Goal: Use online tool/utility: Utilize a website feature to perform a specific function

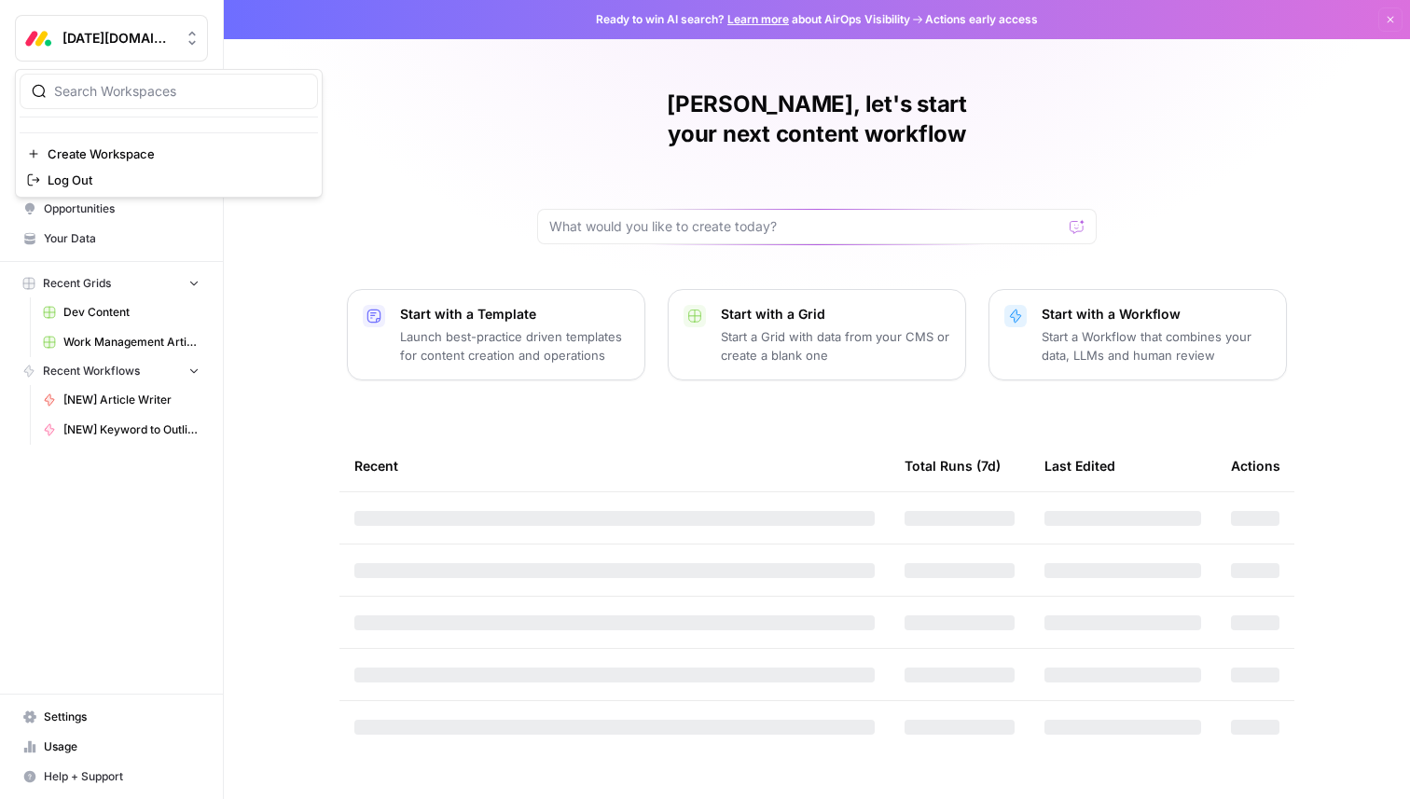
click at [185, 34] on icon "Workspace: Monday.com" at bounding box center [192, 38] width 19 height 19
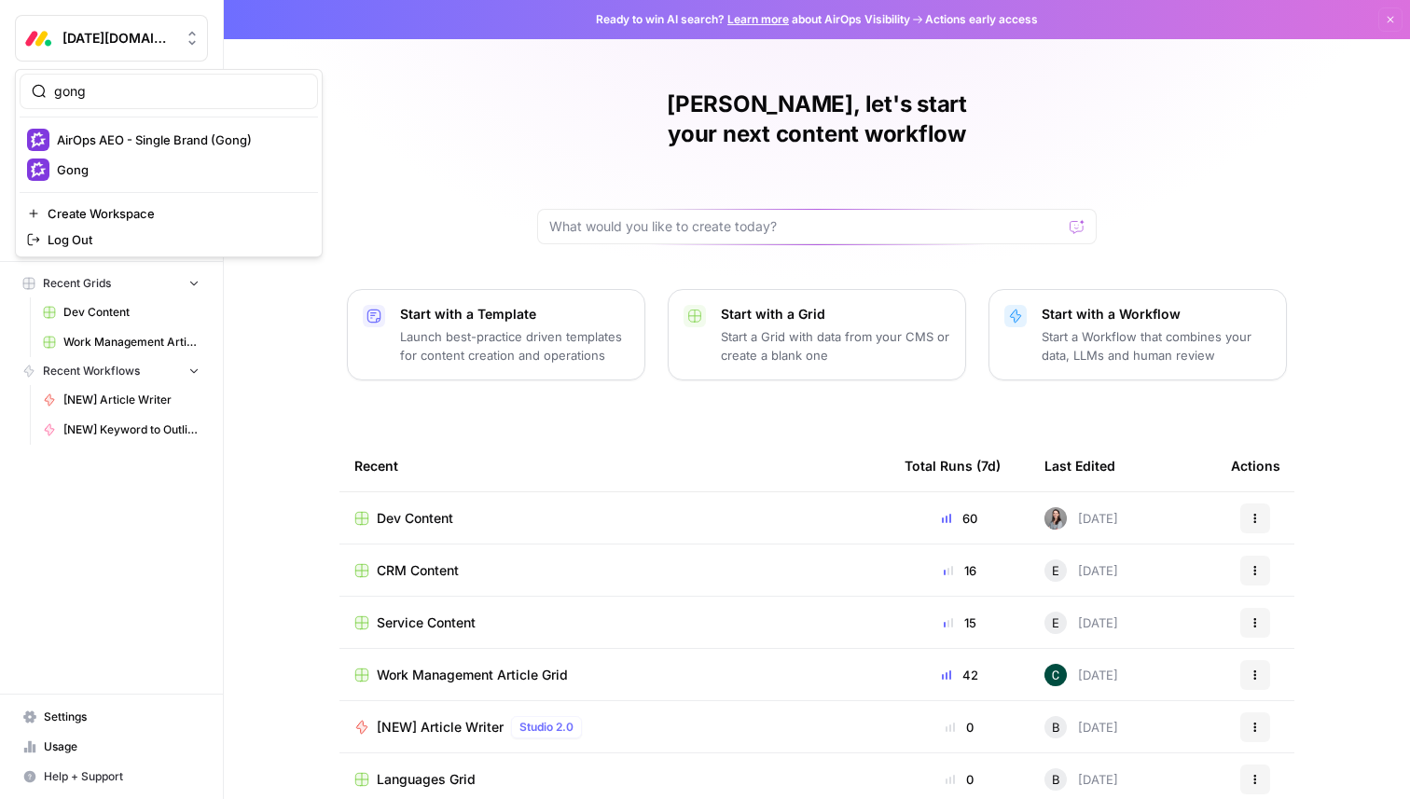
type input "gong"
click button "AirOps AEO - Single Brand (Gong)" at bounding box center [169, 140] width 298 height 30
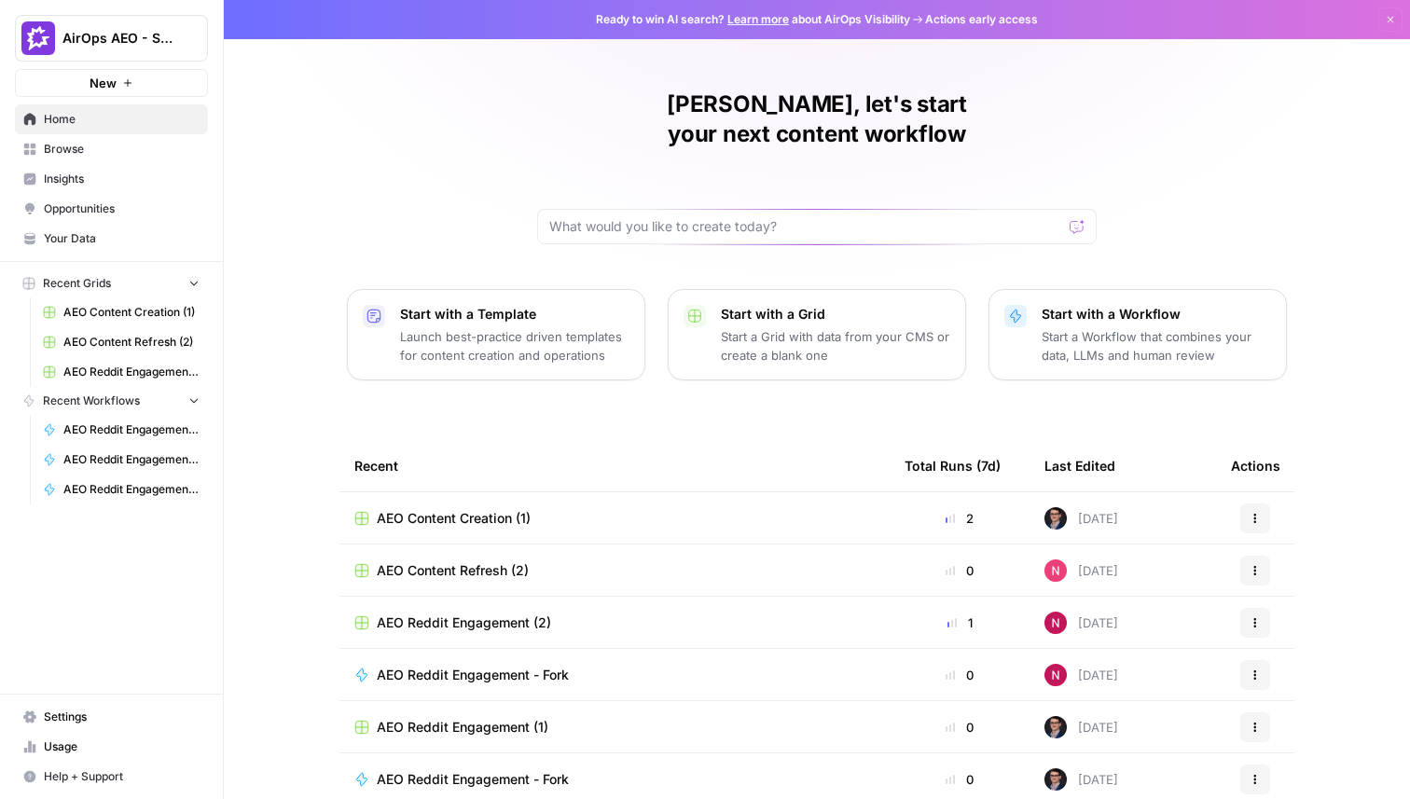
click at [79, 143] on span "Browse" at bounding box center [122, 149] width 156 height 17
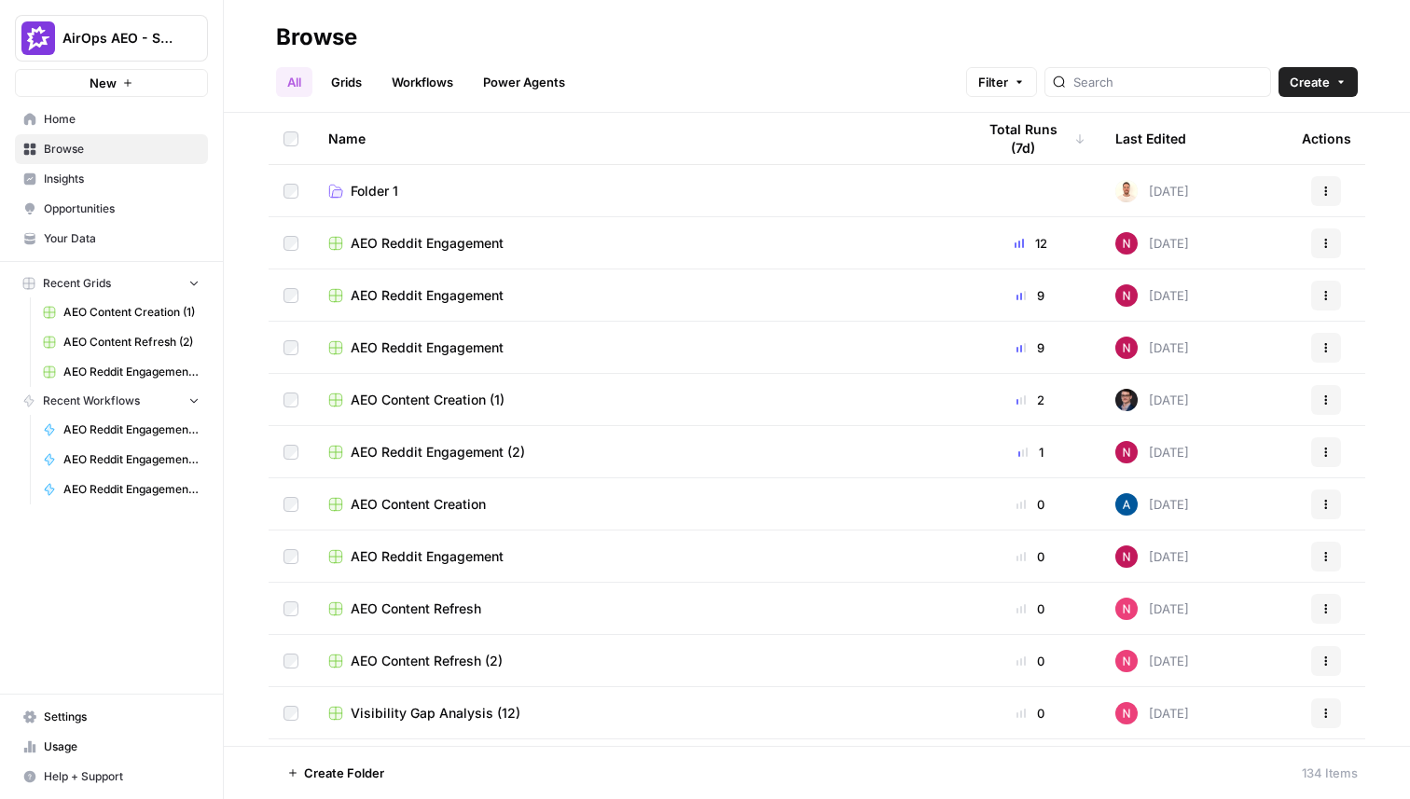
click at [73, 181] on span "Insights" at bounding box center [122, 179] width 156 height 17
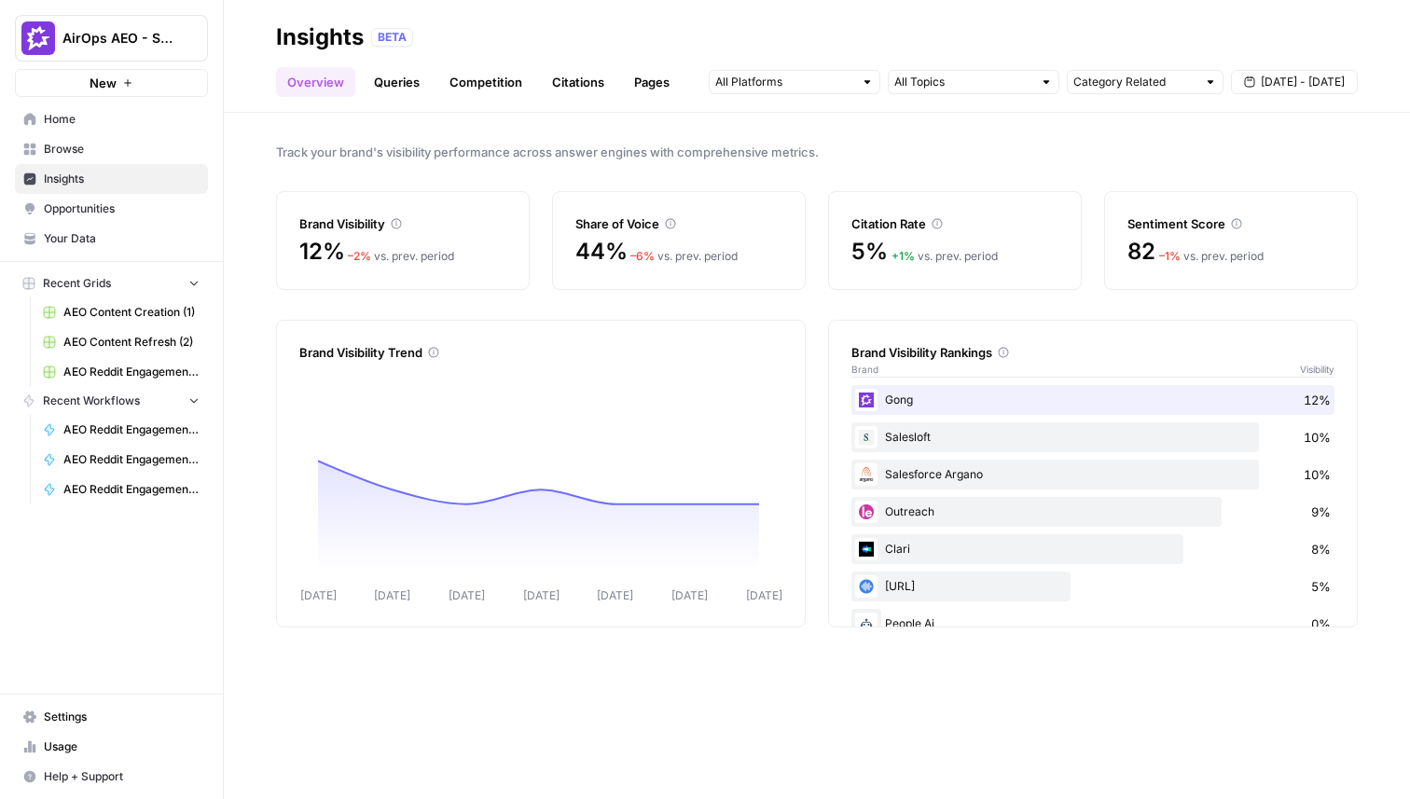
click at [415, 83] on link "Queries" at bounding box center [397, 82] width 68 height 30
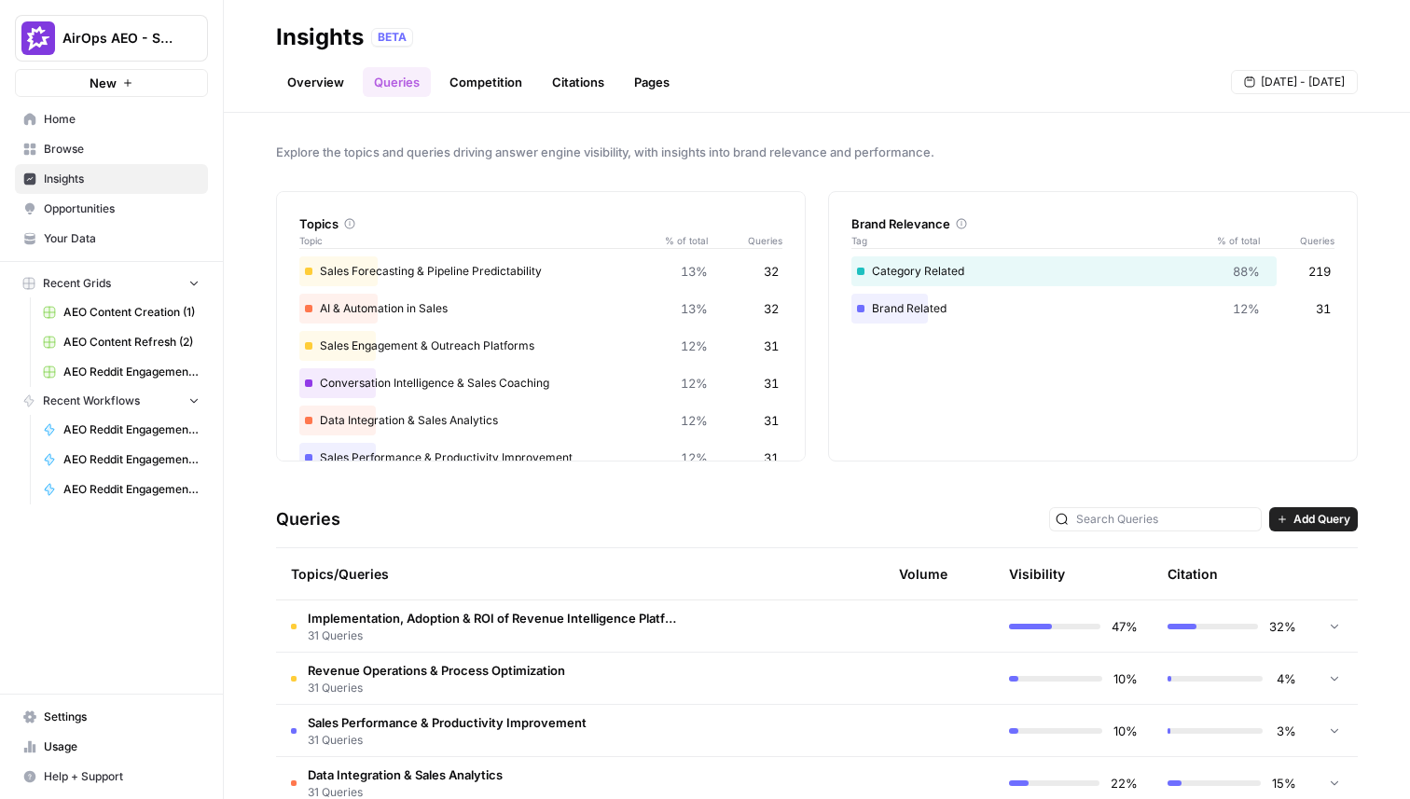
click at [477, 84] on link "Competition" at bounding box center [485, 82] width 95 height 30
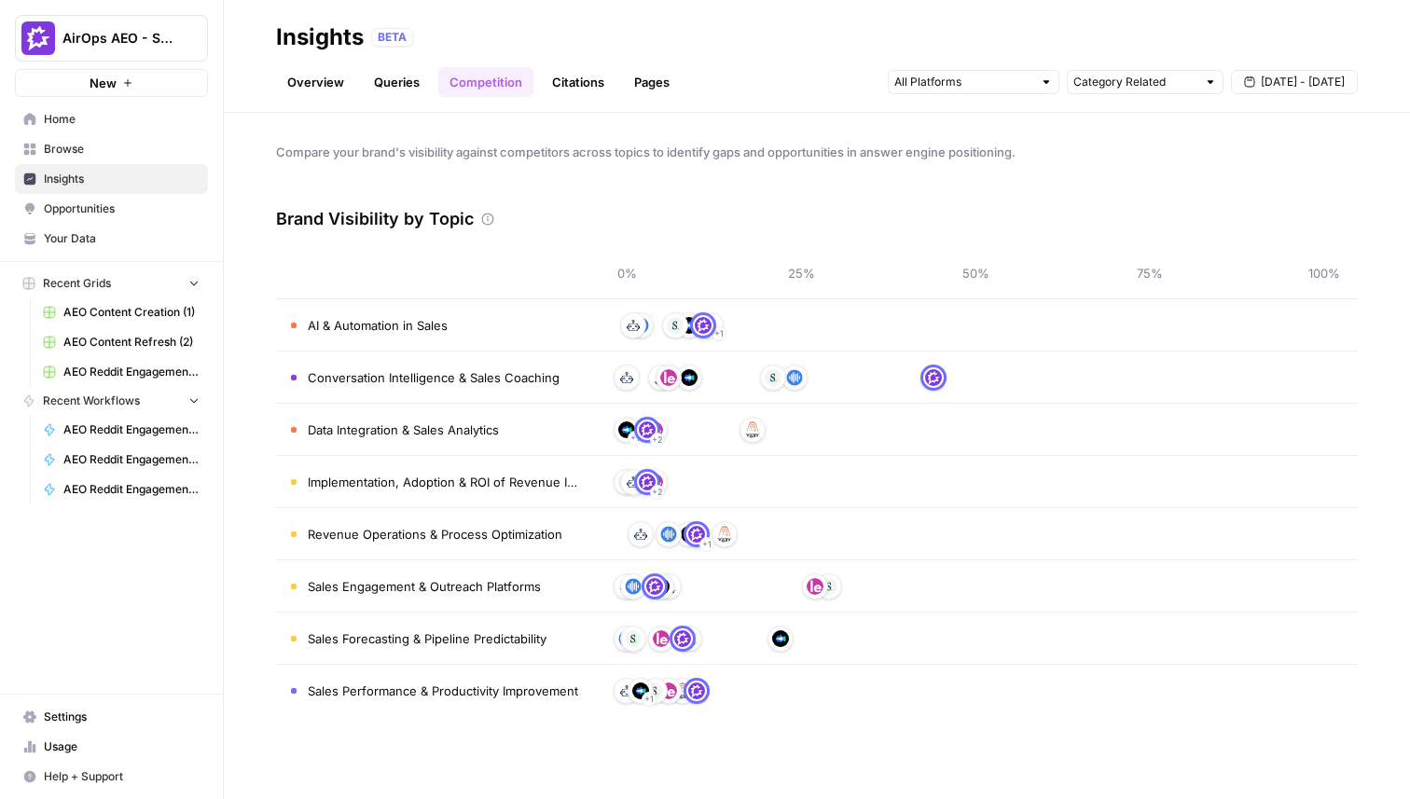
click at [561, 87] on link "Citations" at bounding box center [578, 82] width 75 height 30
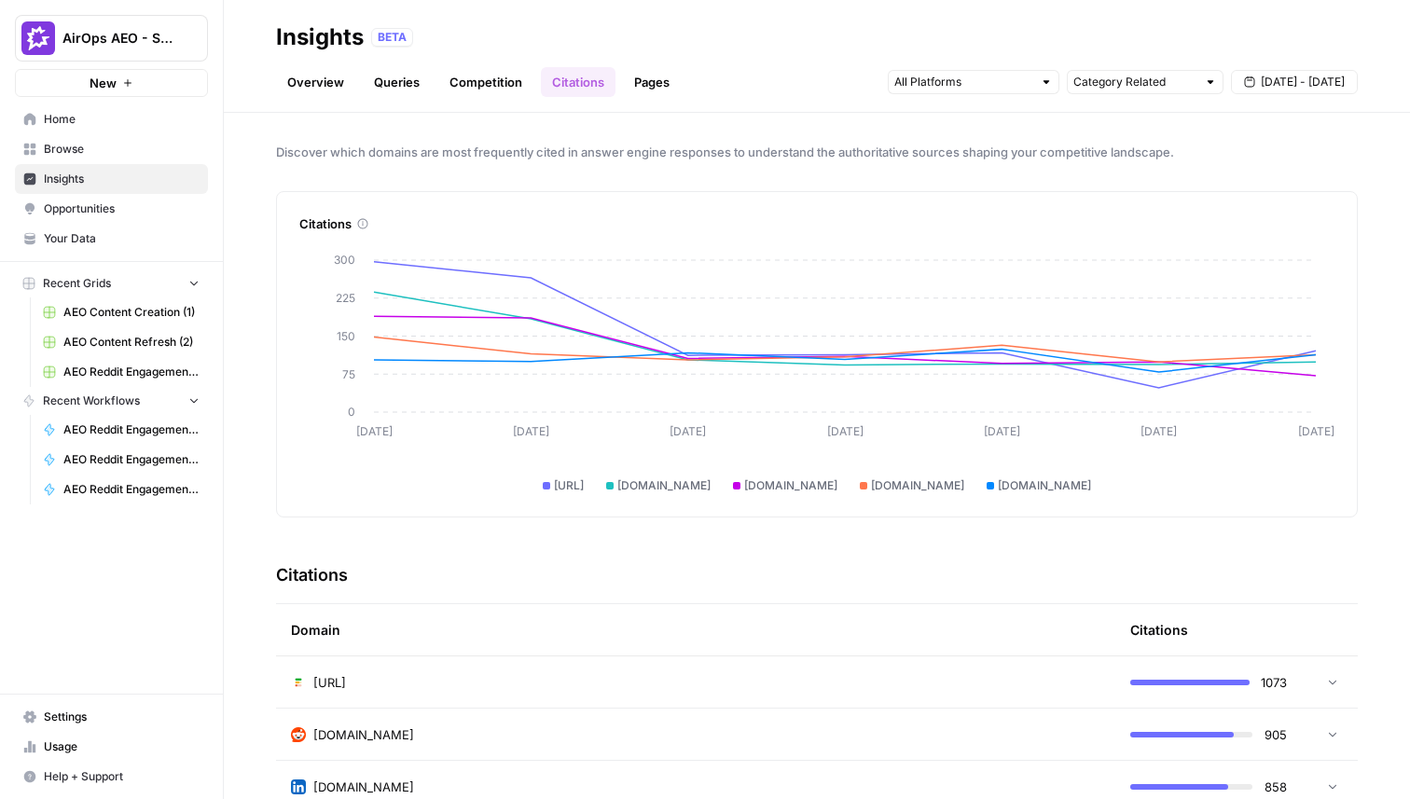
click at [78, 204] on span "Opportunities" at bounding box center [122, 208] width 156 height 17
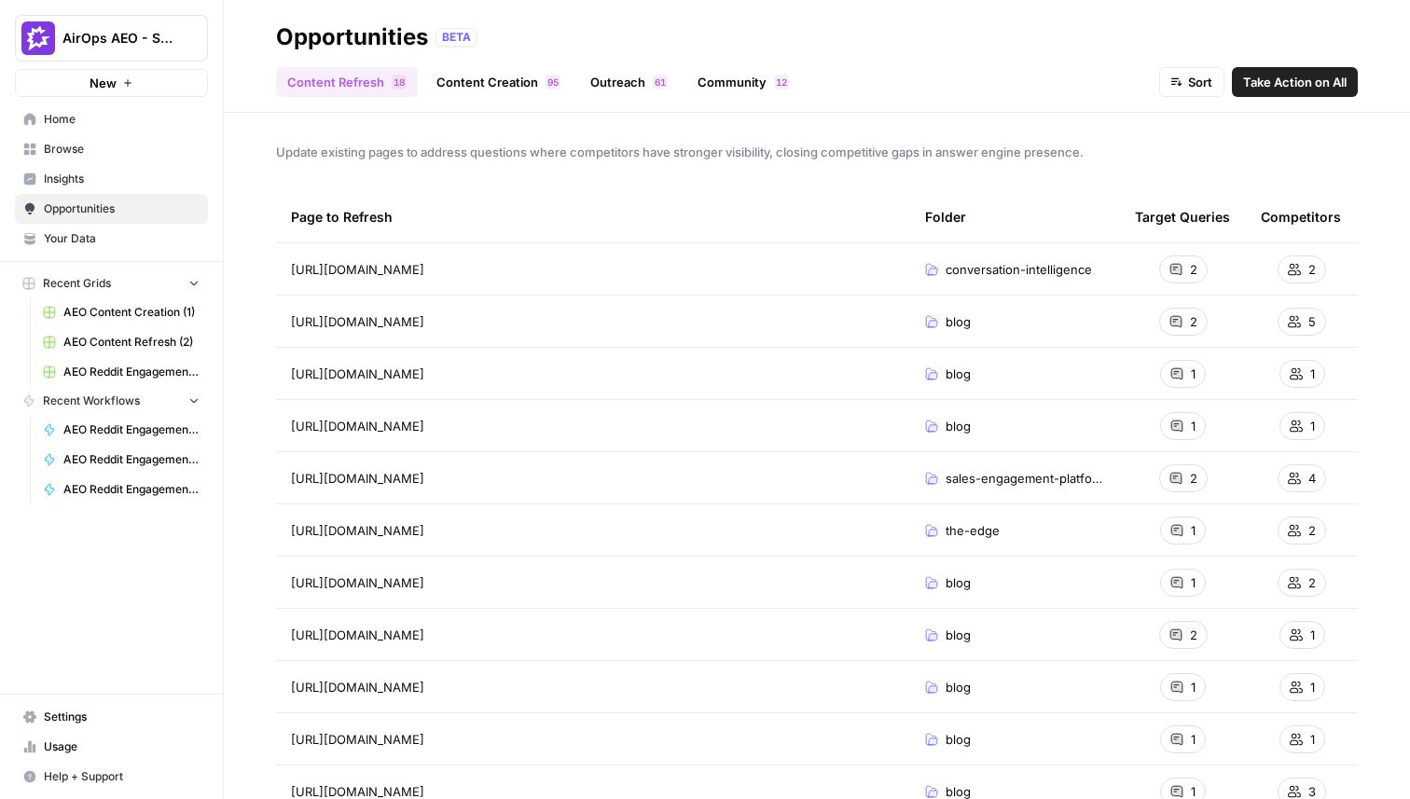
click at [489, 89] on link "Content Creation 5 9" at bounding box center [498, 82] width 146 height 30
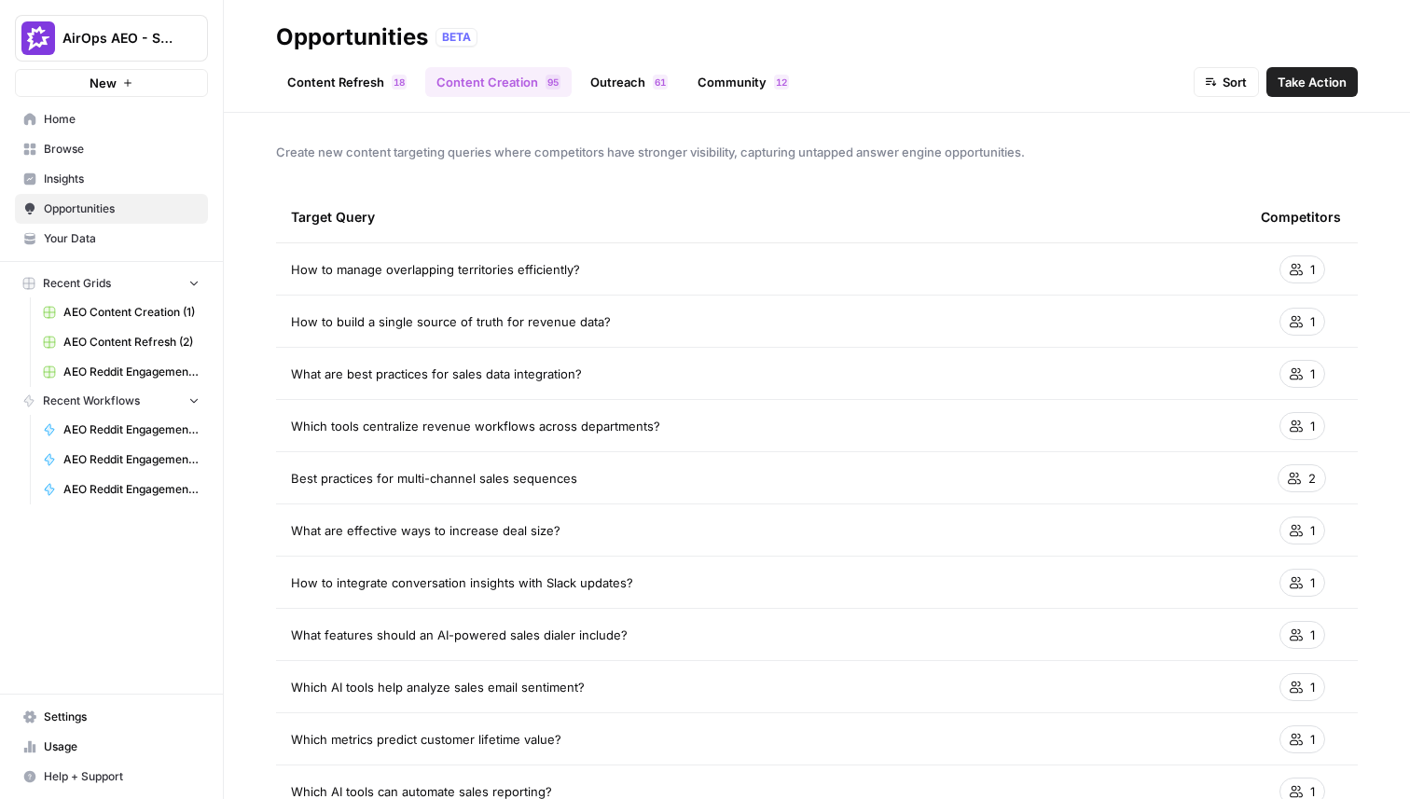
click at [627, 78] on link "Outreach 1 6" at bounding box center [629, 82] width 100 height 30
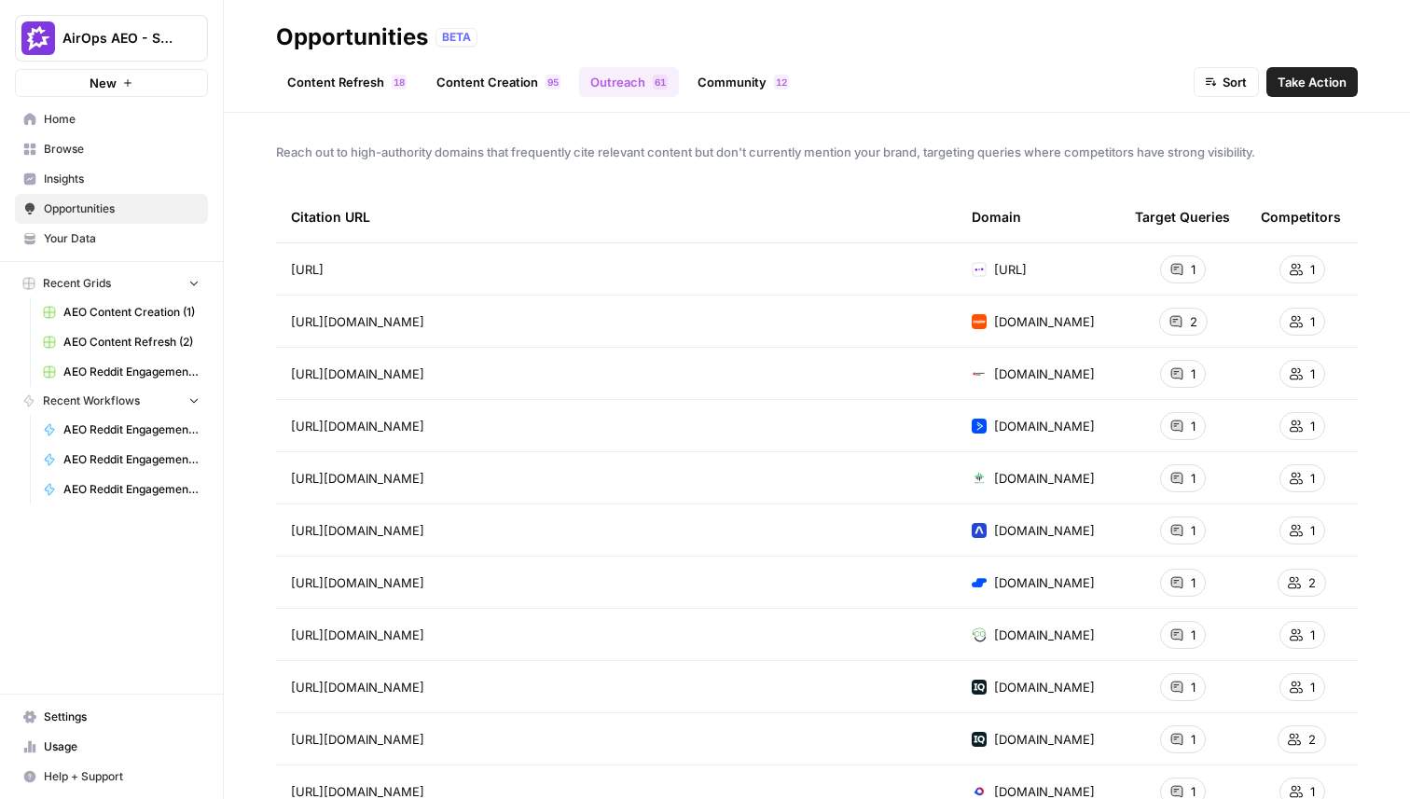
click at [724, 84] on link "Community 2 1" at bounding box center [743, 82] width 114 height 30
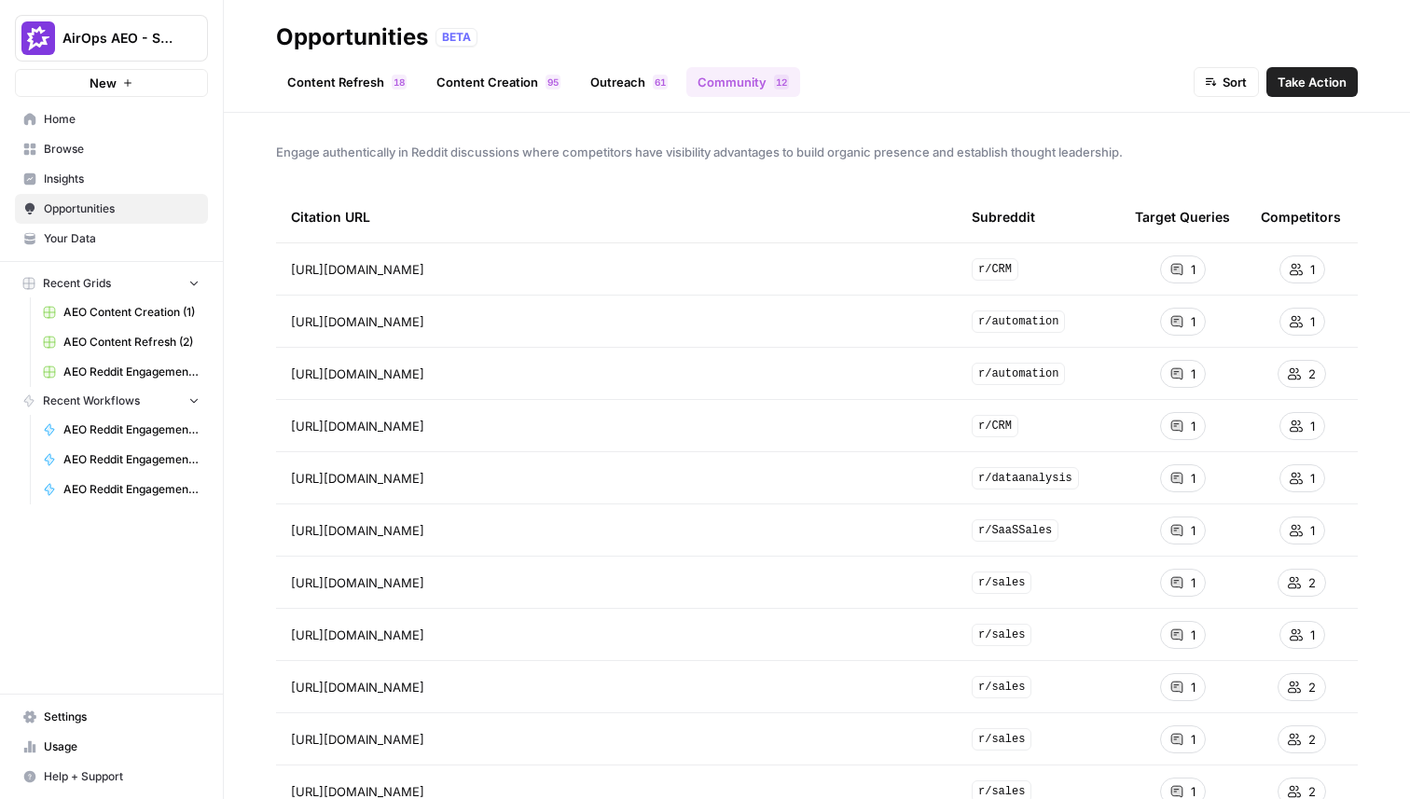
click at [480, 73] on link "Content Creation 5 9" at bounding box center [498, 82] width 146 height 30
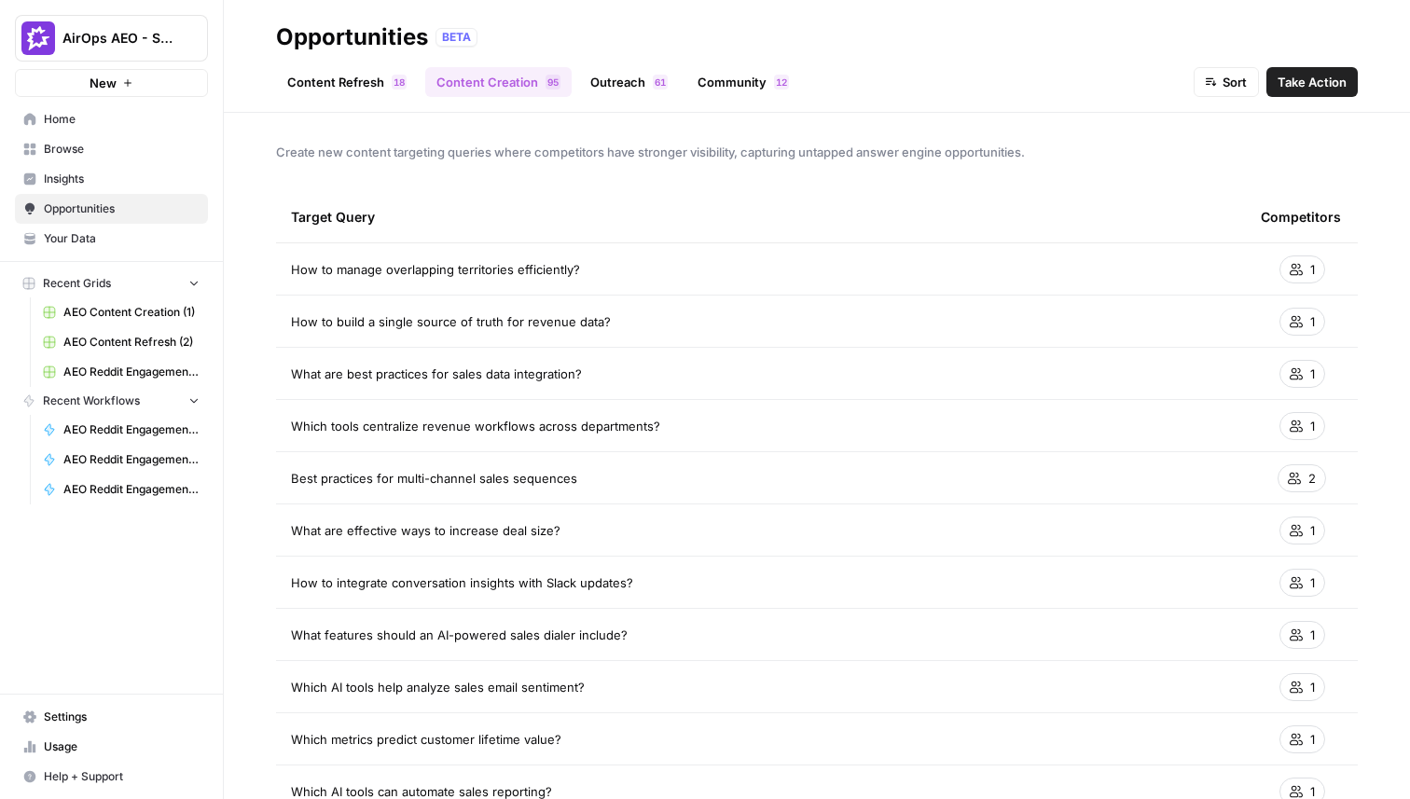
click at [378, 85] on link "Content Refresh 8 1" at bounding box center [347, 82] width 142 height 30
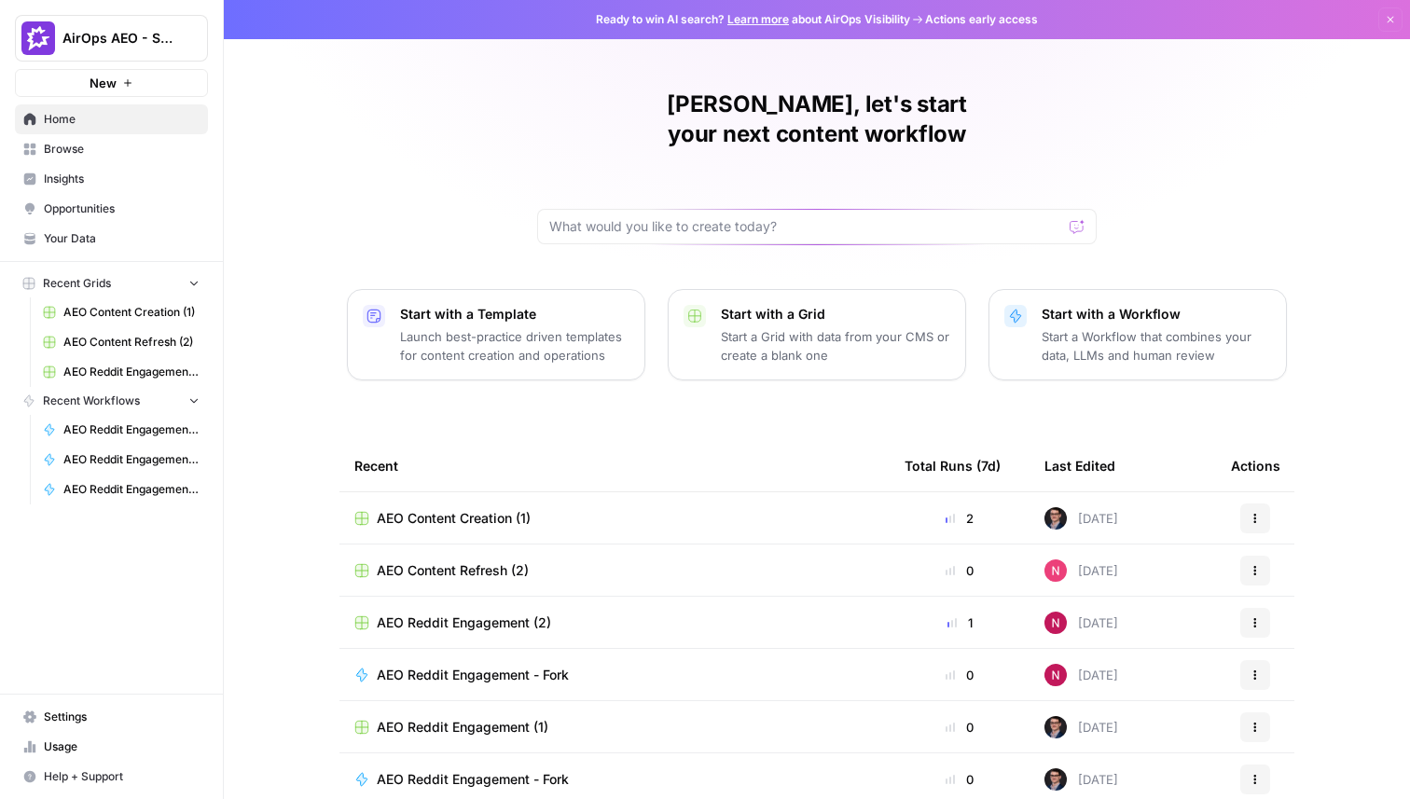
click at [149, 35] on span "AirOps AEO - Single Brand (Gong)" at bounding box center [118, 38] width 113 height 19
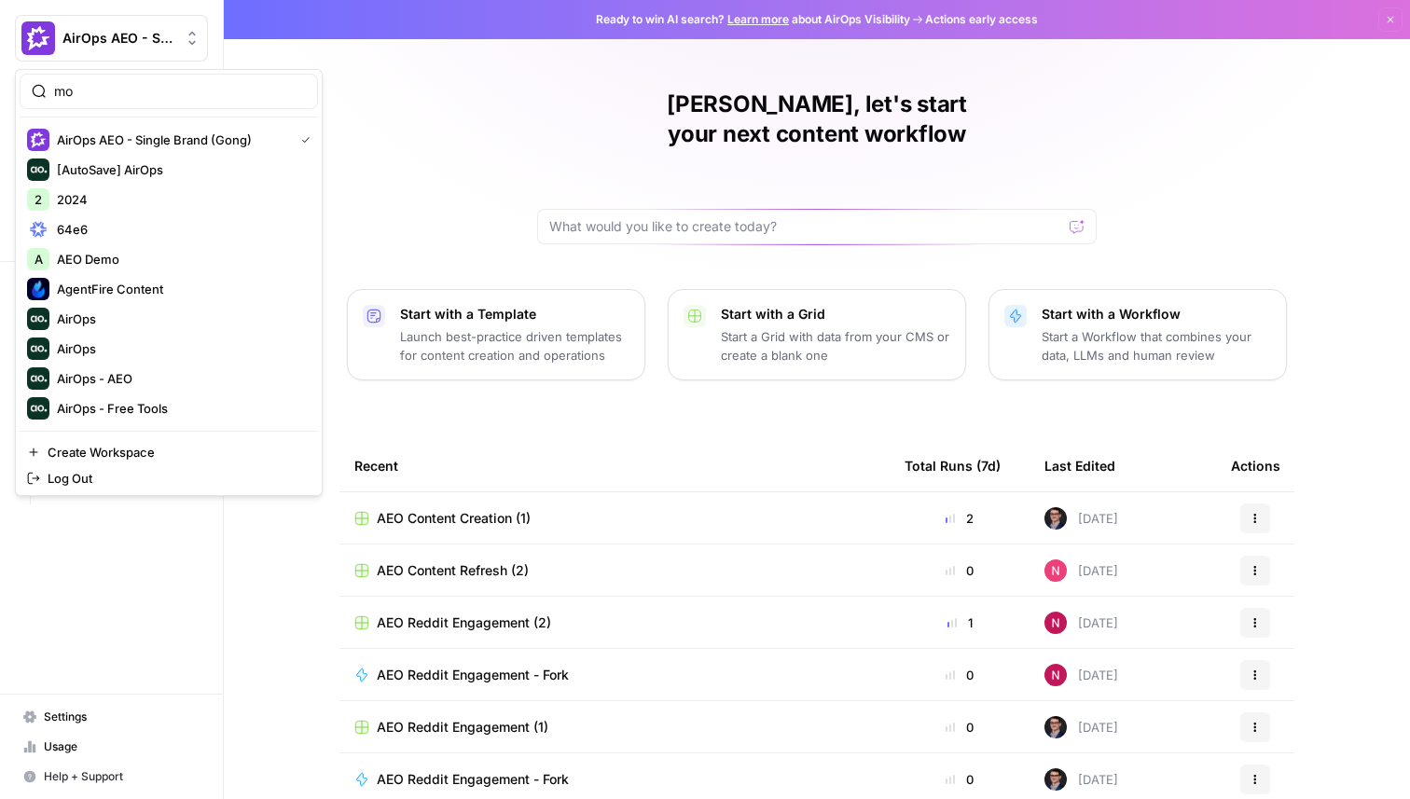
type input "m"
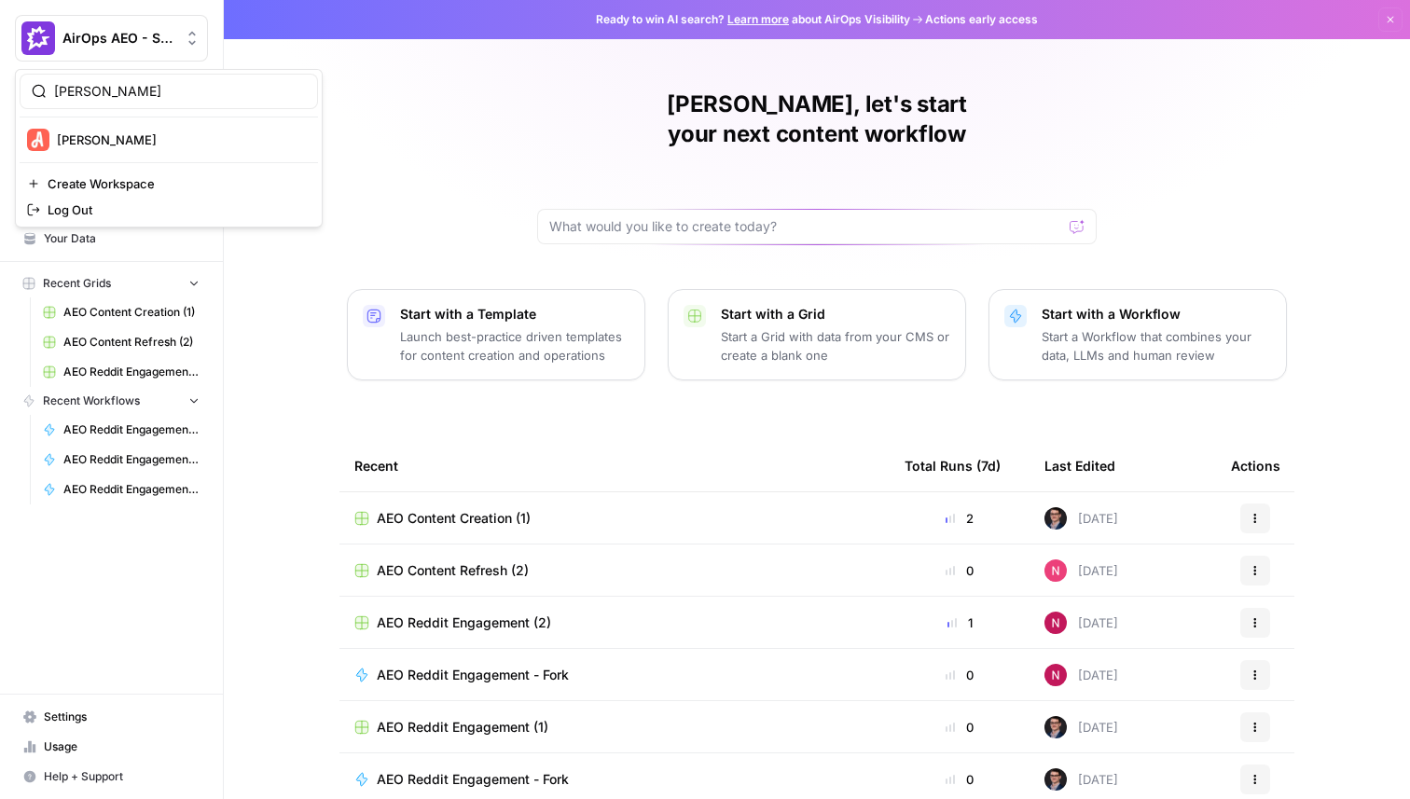
type input "angi"
click button "[PERSON_NAME]" at bounding box center [169, 140] width 298 height 30
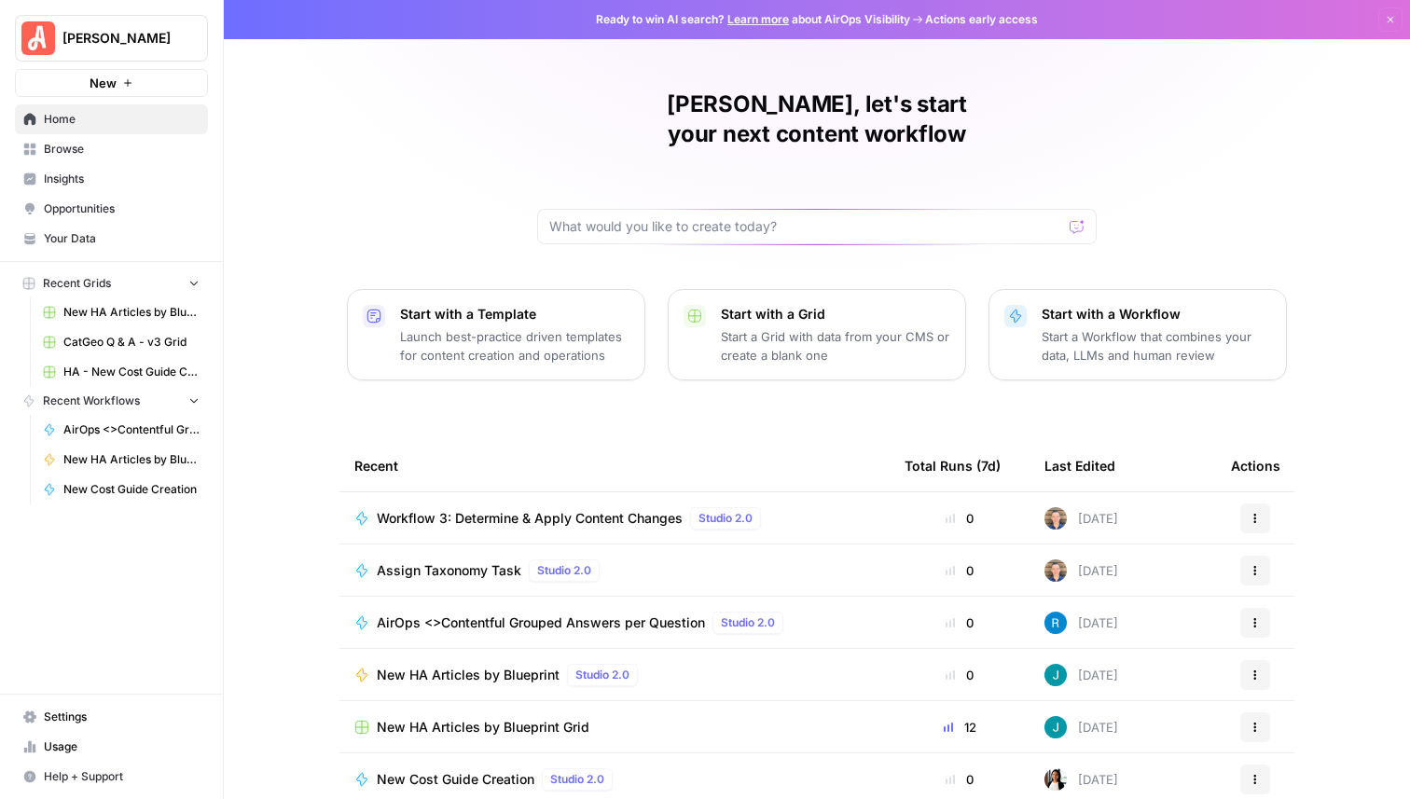
click at [88, 154] on span "Browse" at bounding box center [122, 149] width 156 height 17
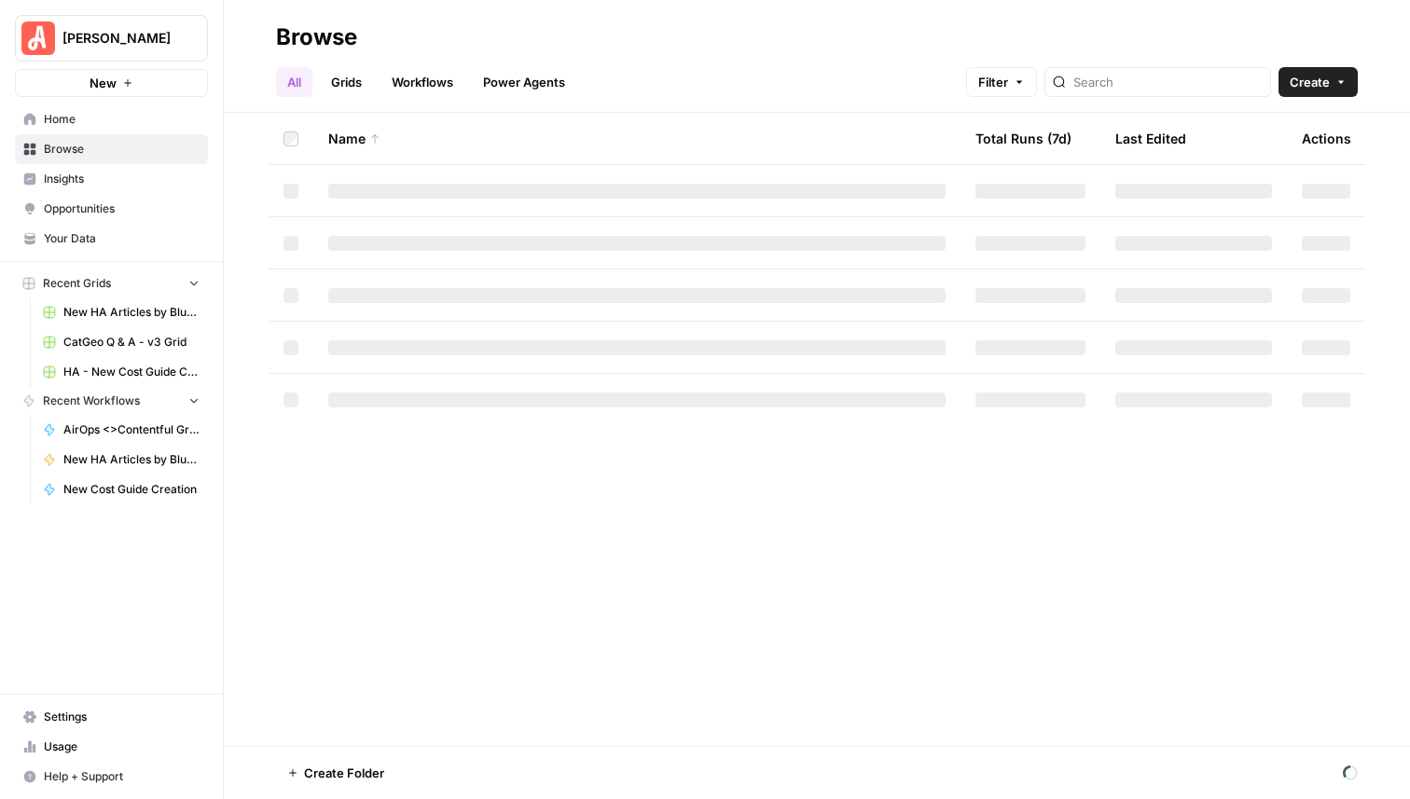
click at [353, 89] on link "Grids" at bounding box center [346, 82] width 53 height 30
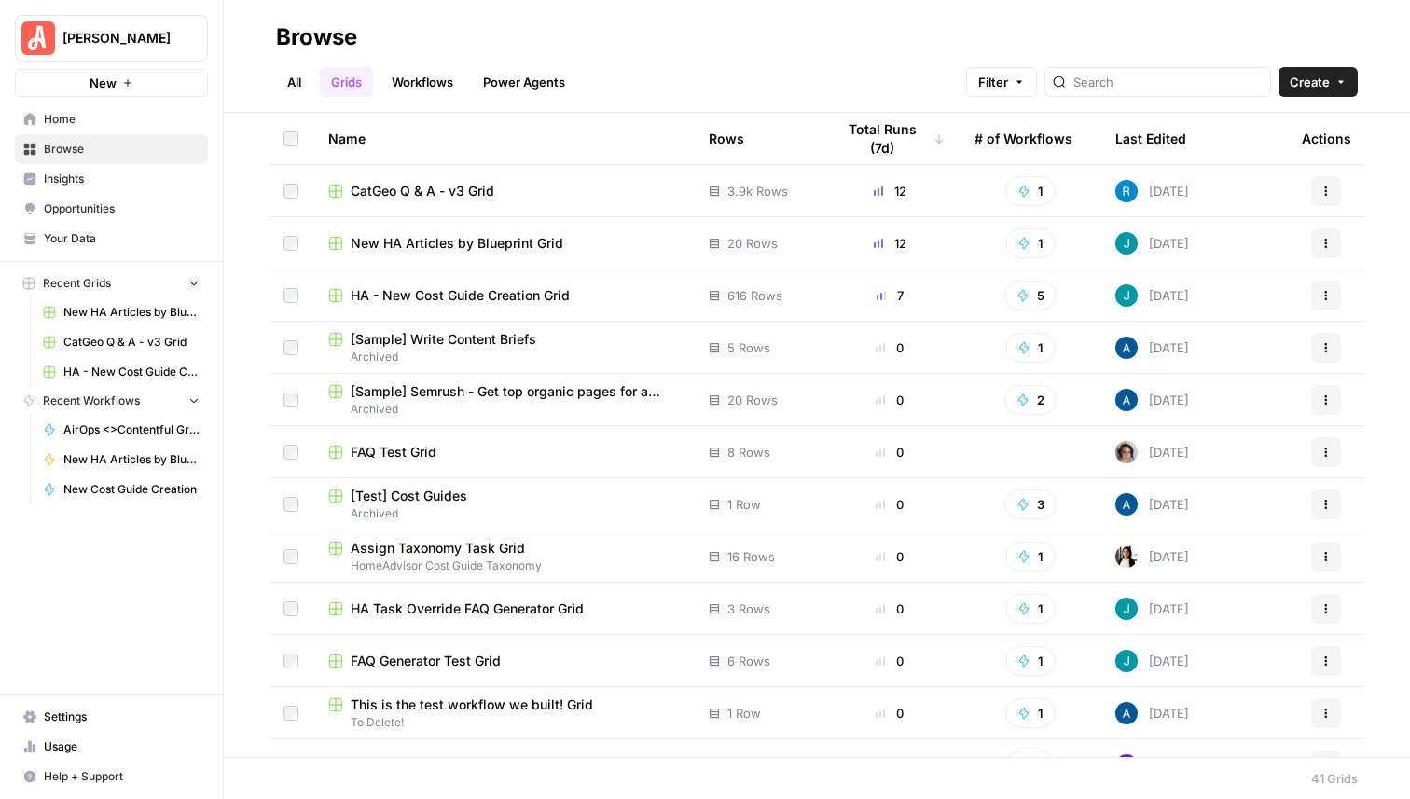
click at [446, 245] on span "New HA Articles by Blueprint Grid" at bounding box center [457, 243] width 213 height 19
click at [422, 195] on span "CatGeo Q & A - v3 Grid" at bounding box center [423, 191] width 144 height 19
click at [84, 237] on span "Your Data" at bounding box center [122, 238] width 156 height 17
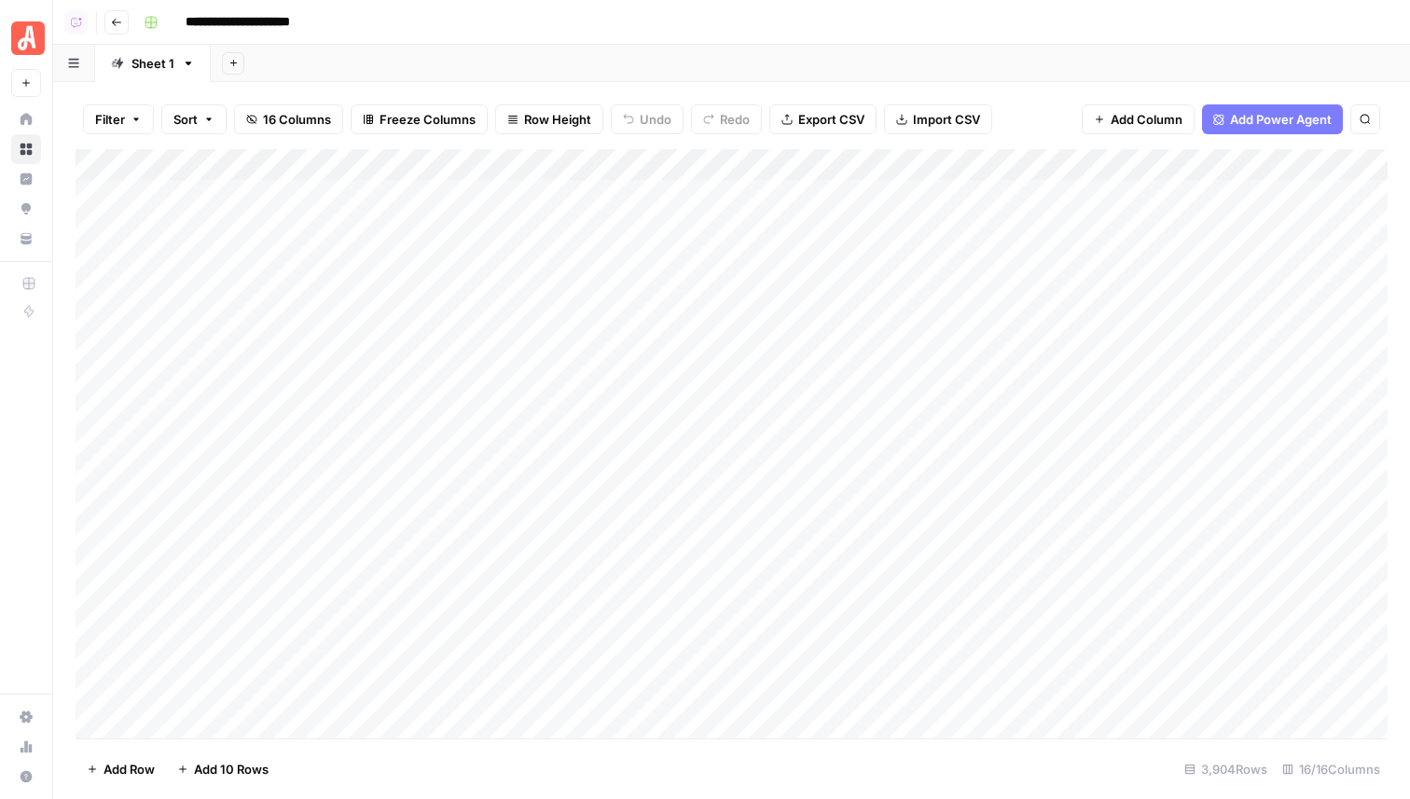
click at [79, 18] on icon "button" at bounding box center [80, 19] width 4 height 4
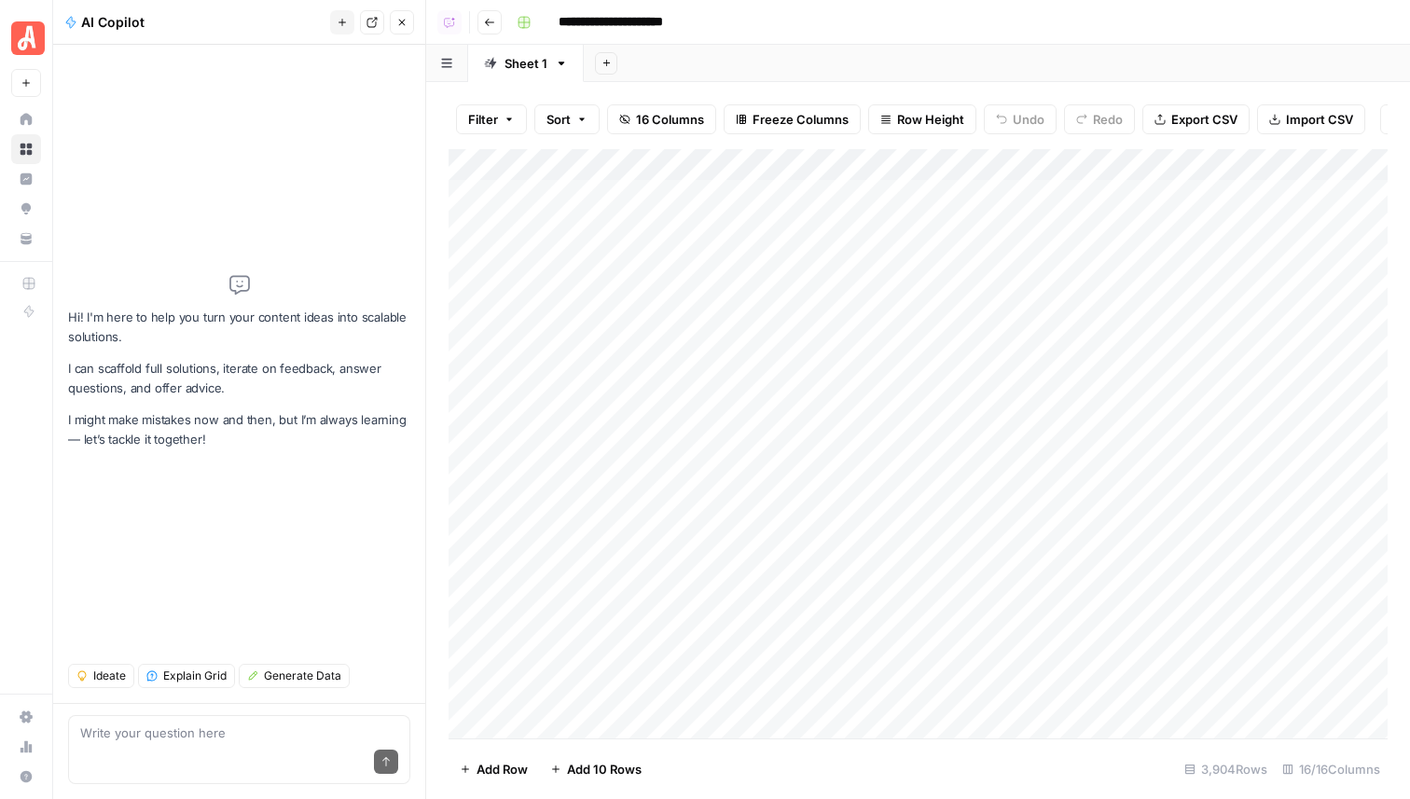
type textarea "w"
click at [200, 670] on span "Explain Grid" at bounding box center [194, 676] width 63 height 17
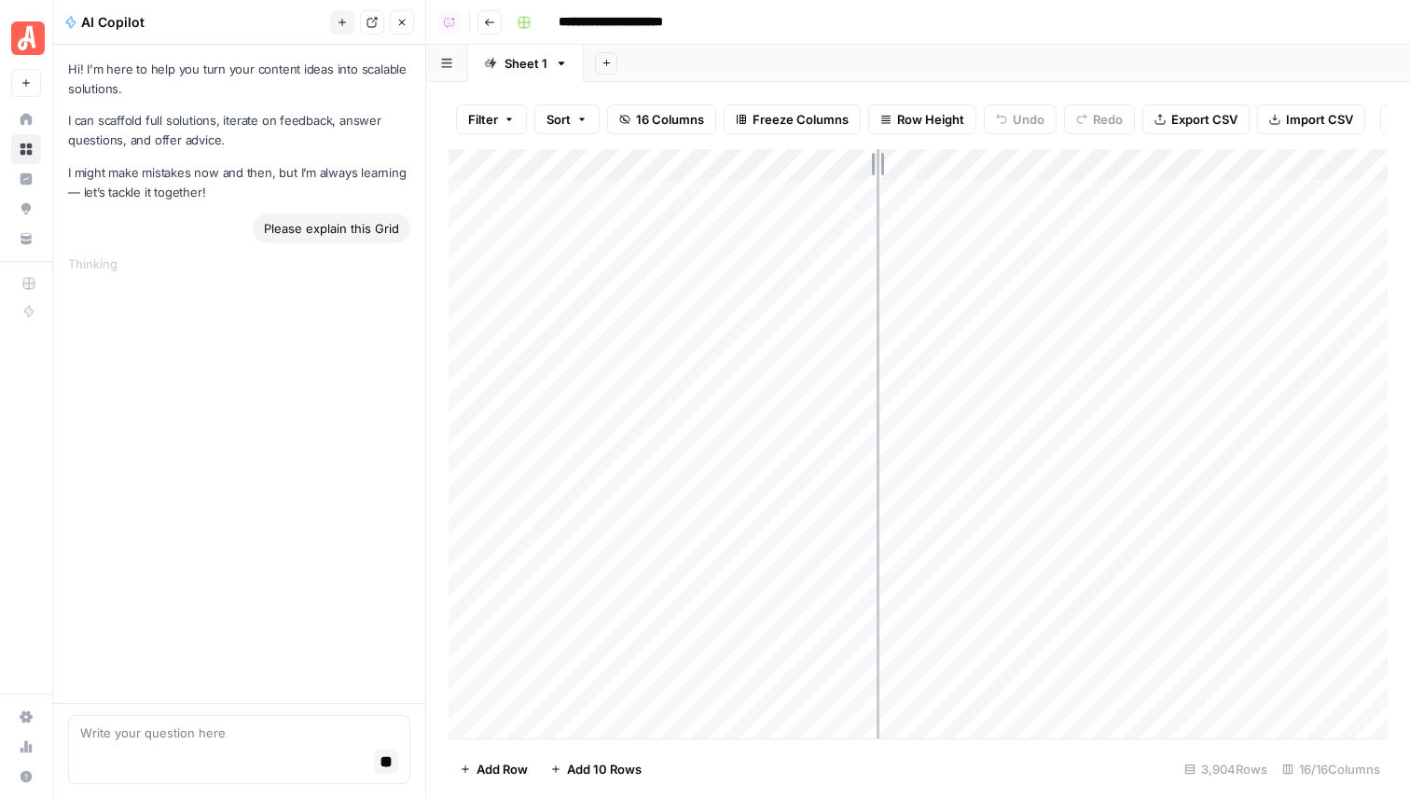
drag, startPoint x: 1011, startPoint y: 162, endPoint x: 876, endPoint y: 163, distance: 134.3
click at [876, 163] on div "Add Column" at bounding box center [917, 443] width 939 height 589
click at [1013, 163] on div "Add Column" at bounding box center [917, 443] width 939 height 589
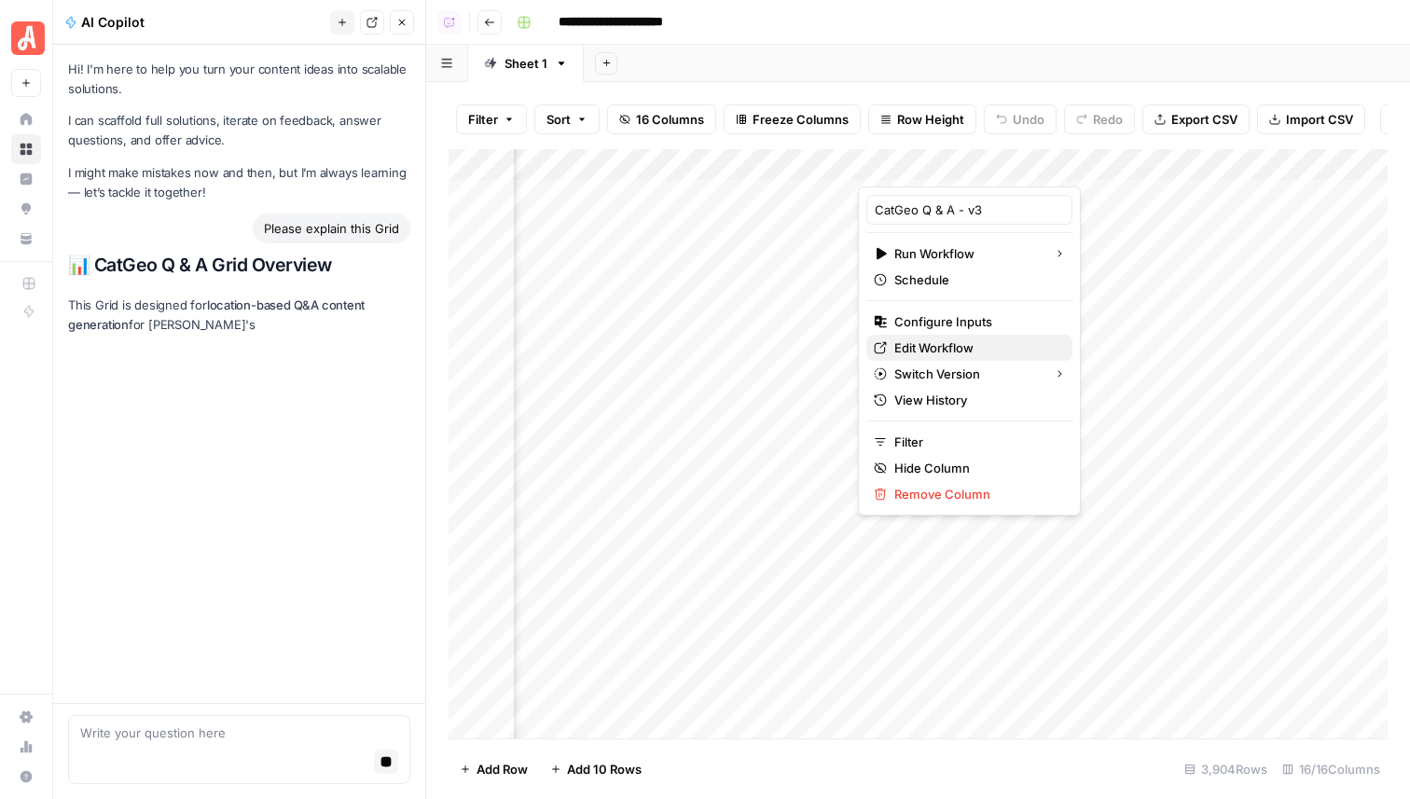
click at [940, 348] on span "Edit Workflow" at bounding box center [975, 347] width 163 height 19
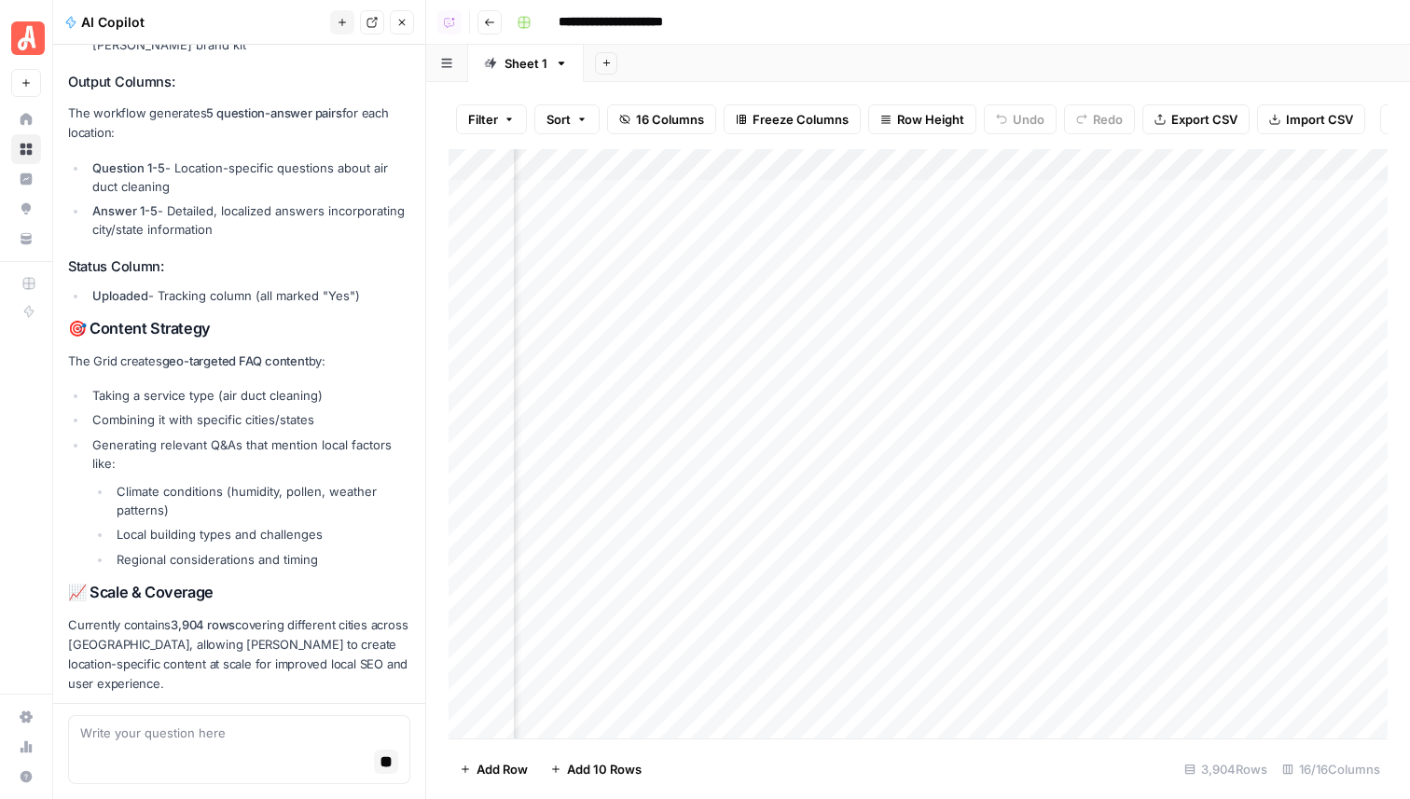
scroll to position [723, 0]
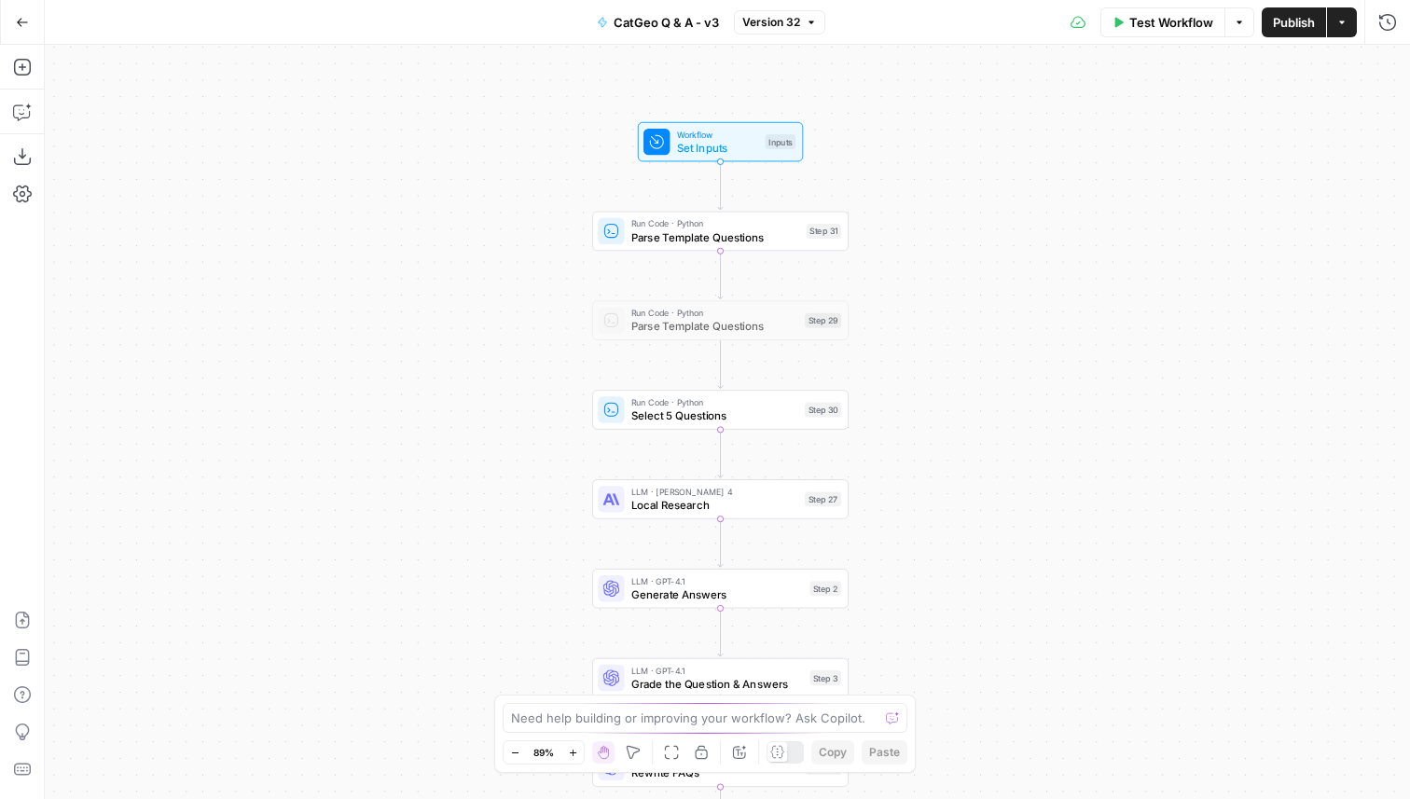
drag, startPoint x: 907, startPoint y: 225, endPoint x: 1036, endPoint y: 507, distance: 310.4
click at [1045, 521] on div "true false Workflow Set Inputs Inputs Run Code · Python Parse Template Question…" at bounding box center [727, 422] width 1365 height 754
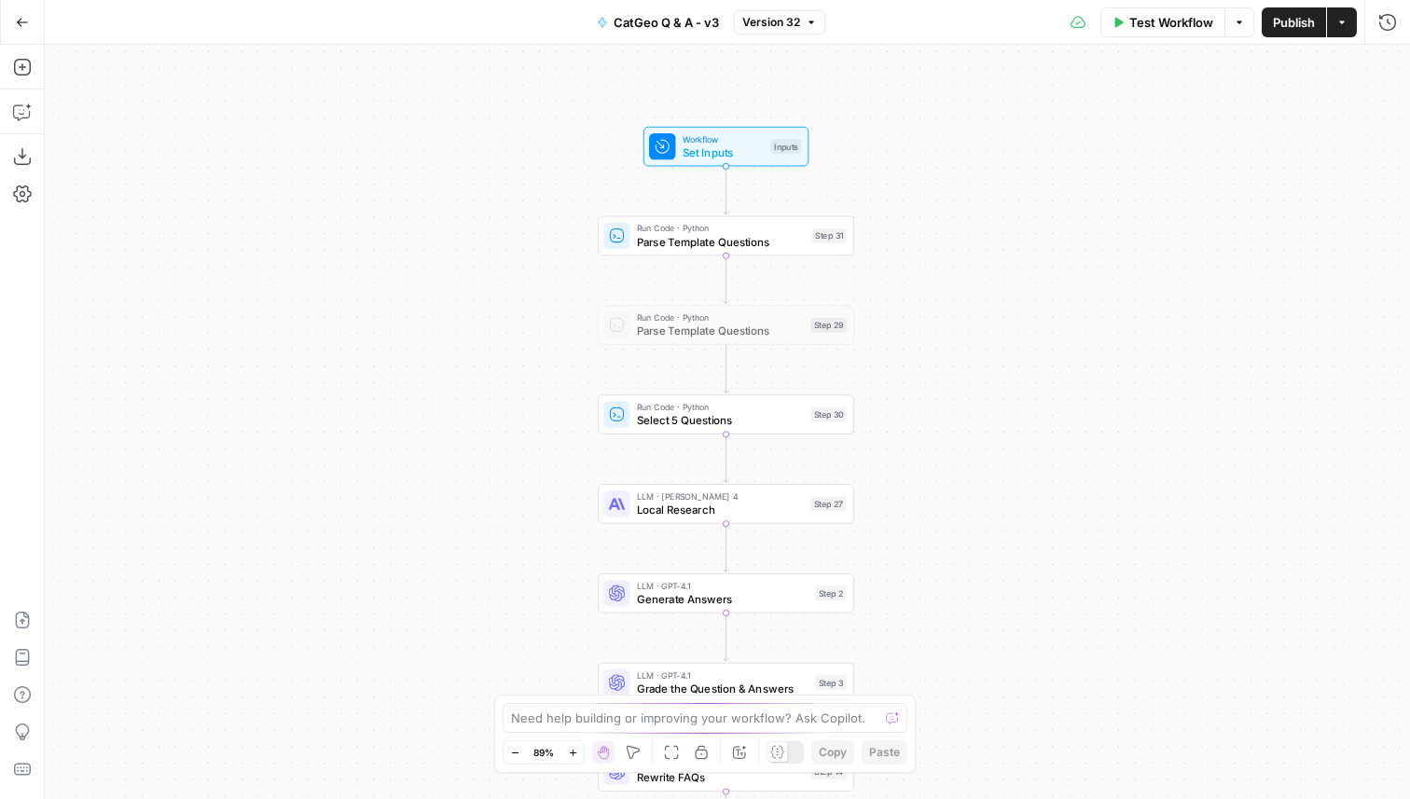
click at [784, 754] on icon at bounding box center [777, 752] width 14 height 14
